Goal: Task Accomplishment & Management: Use online tool/utility

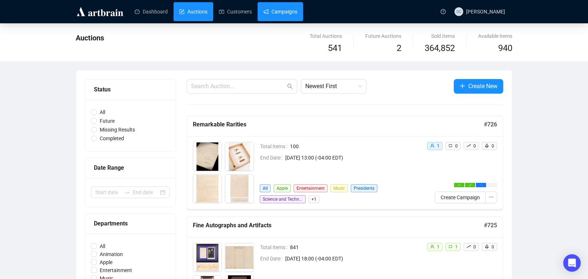
click at [294, 11] on link "Campaigns" at bounding box center [280, 11] width 34 height 19
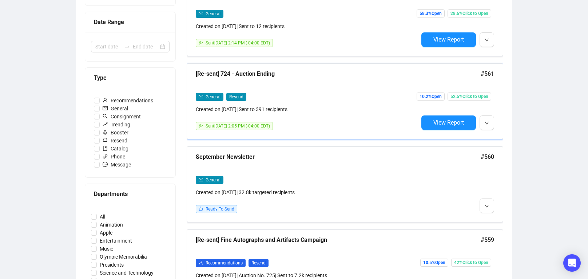
scroll to position [157, 0]
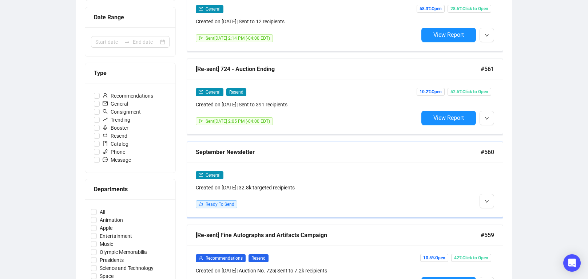
click at [364, 152] on div "September Newsletter" at bounding box center [338, 151] width 285 height 9
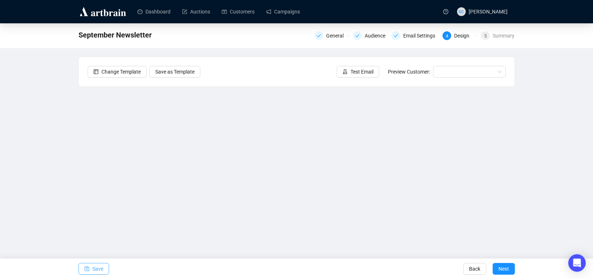
click at [96, 271] on span "Save" at bounding box center [97, 268] width 11 height 20
click at [366, 71] on span "Test Email" at bounding box center [362, 72] width 23 height 8
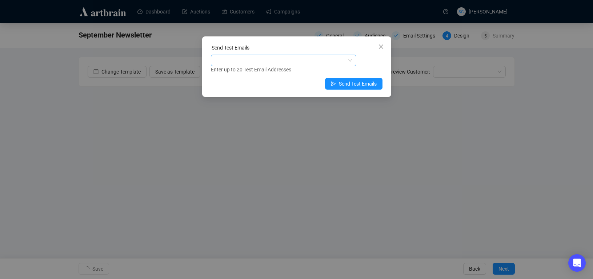
click at [268, 56] on div at bounding box center [279, 60] width 135 height 10
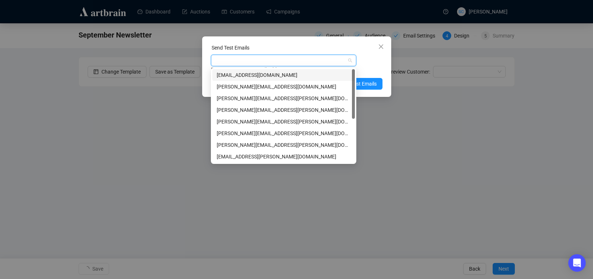
type input "s"
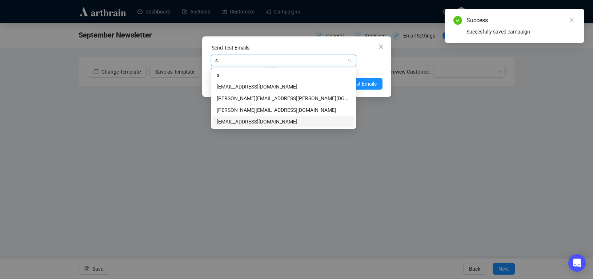
click at [260, 121] on div "[EMAIL_ADDRESS][DOMAIN_NAME]" at bounding box center [284, 121] width 134 height 8
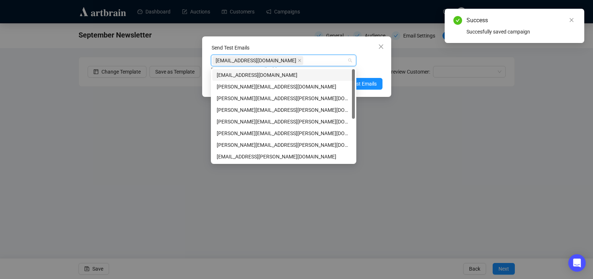
click at [374, 69] on div "Enter up to 20 Test Email Addresses" at bounding box center [297, 69] width 172 height 8
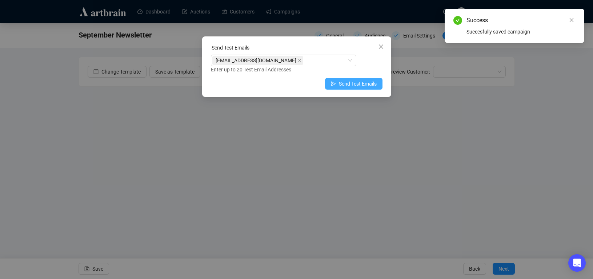
click at [373, 81] on span "Send Test Emails" at bounding box center [358, 84] width 38 height 8
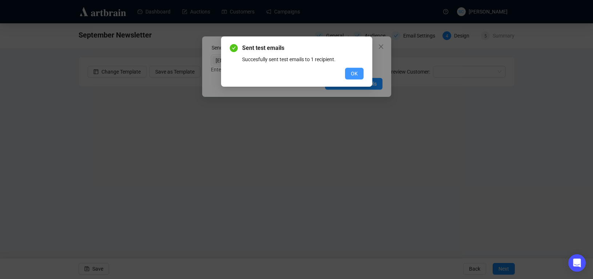
click at [349, 75] on button "OK" at bounding box center [354, 74] width 19 height 12
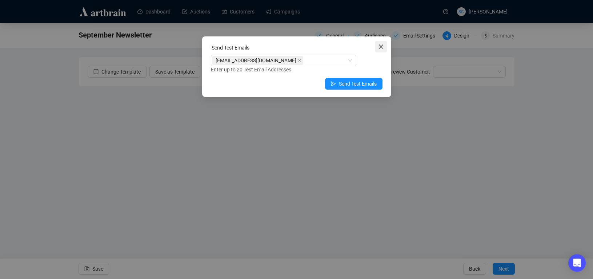
click at [384, 46] on span "Close" at bounding box center [381, 47] width 12 height 6
